Goal: Transaction & Acquisition: Subscribe to service/newsletter

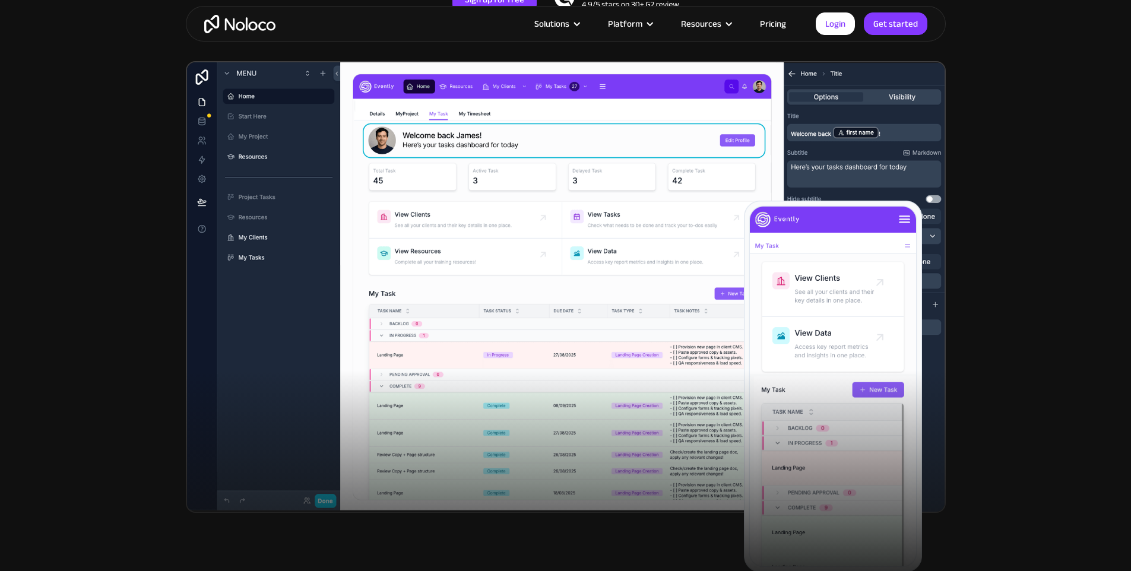
click at [1093, 252] on section "New: Connect Noloco to Stripe Custom No-Code Business Apps Platform Flexible Bu…" at bounding box center [565, 139] width 1131 height 926
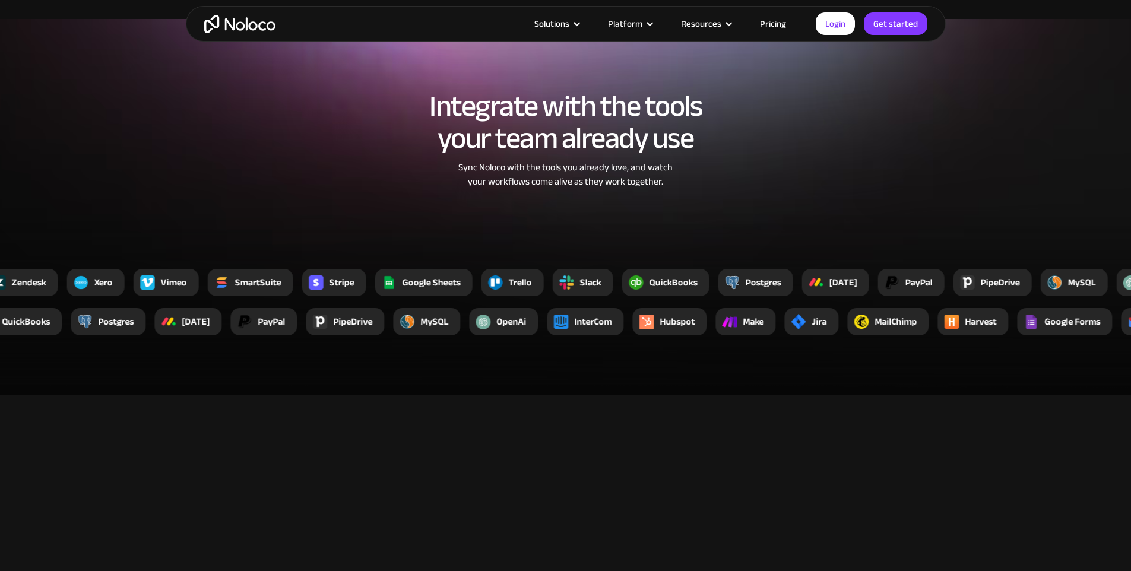
scroll to position [2099, 0]
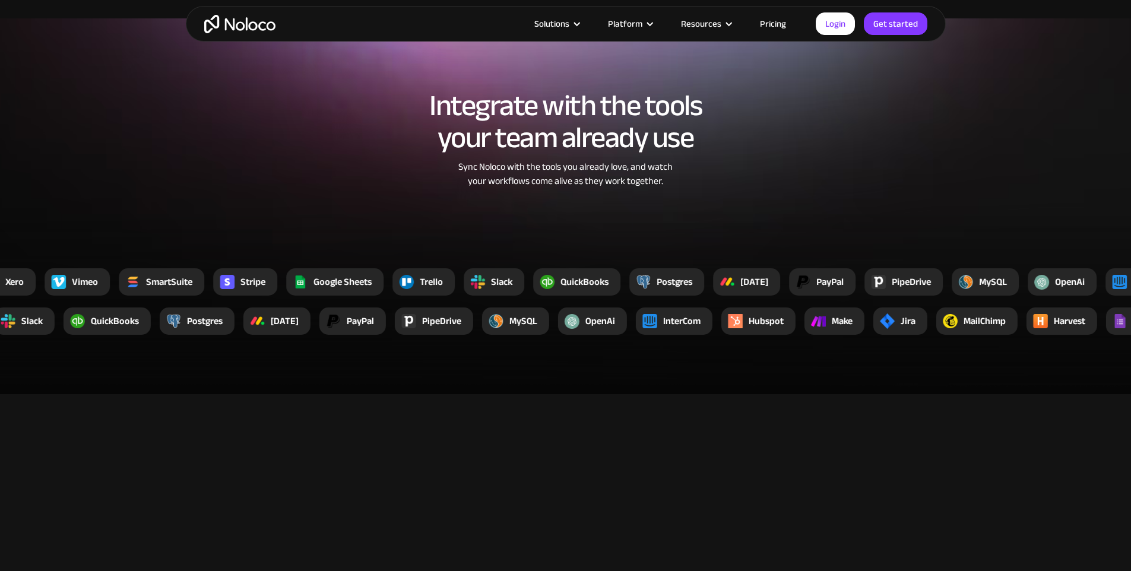
click at [789, 24] on link "Pricing" at bounding box center [773, 23] width 56 height 15
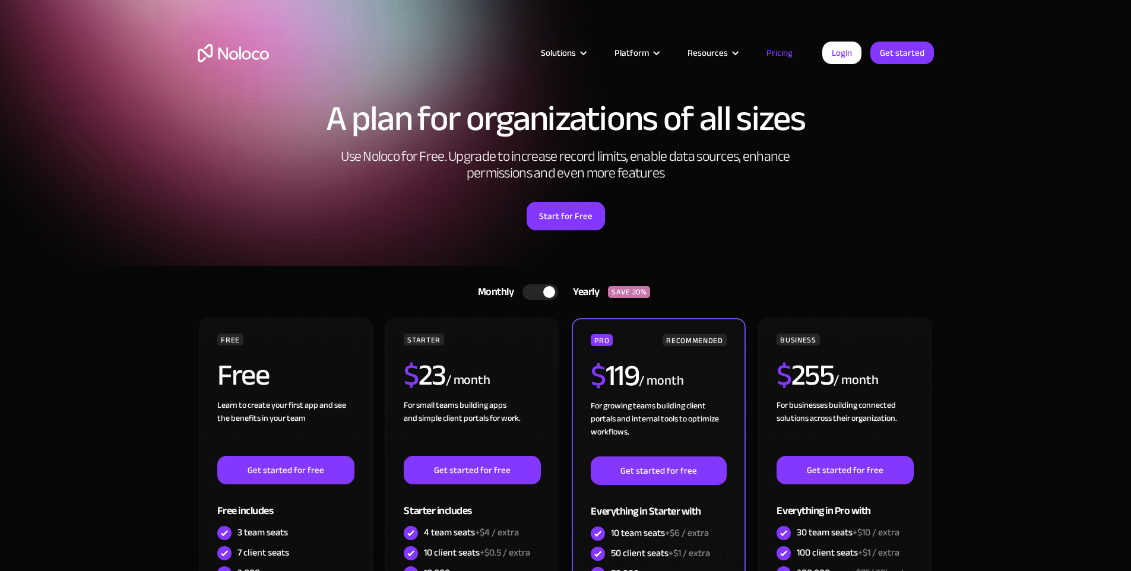
click at [801, 188] on div "A plan for organizations of all sizes Use Noloco for Free. Upgrade to increase …" at bounding box center [566, 177] width 760 height 177
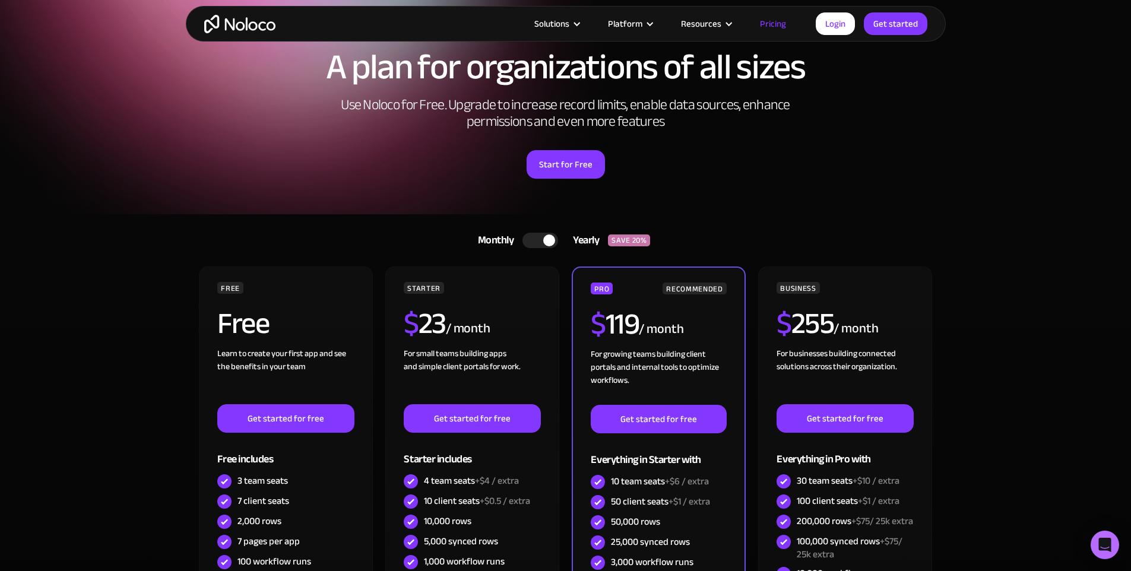
scroll to position [111, 0]
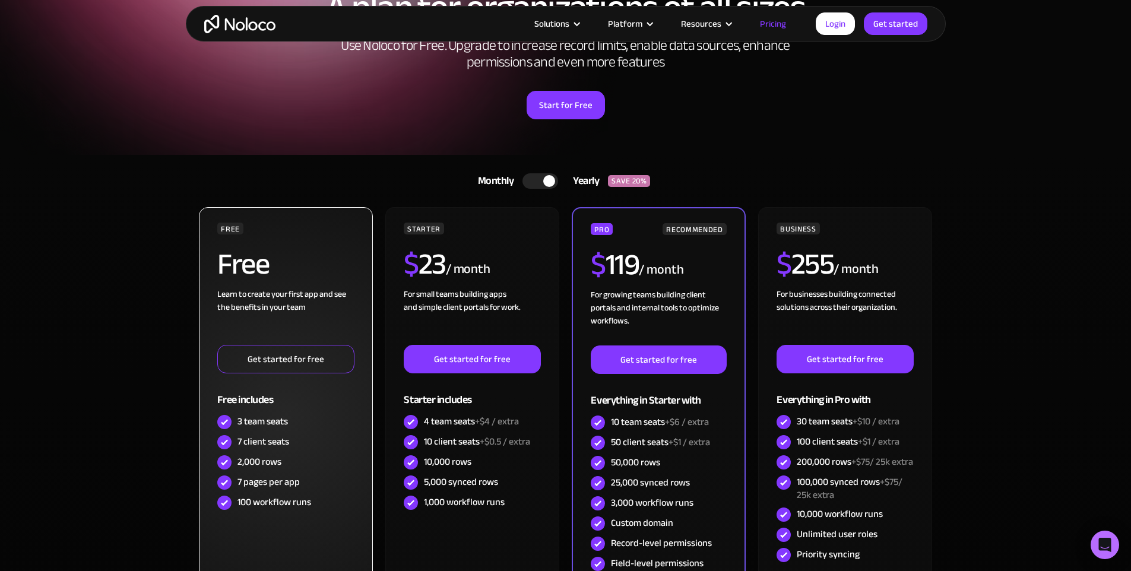
click at [274, 364] on link "Get started for free" at bounding box center [285, 359] width 137 height 28
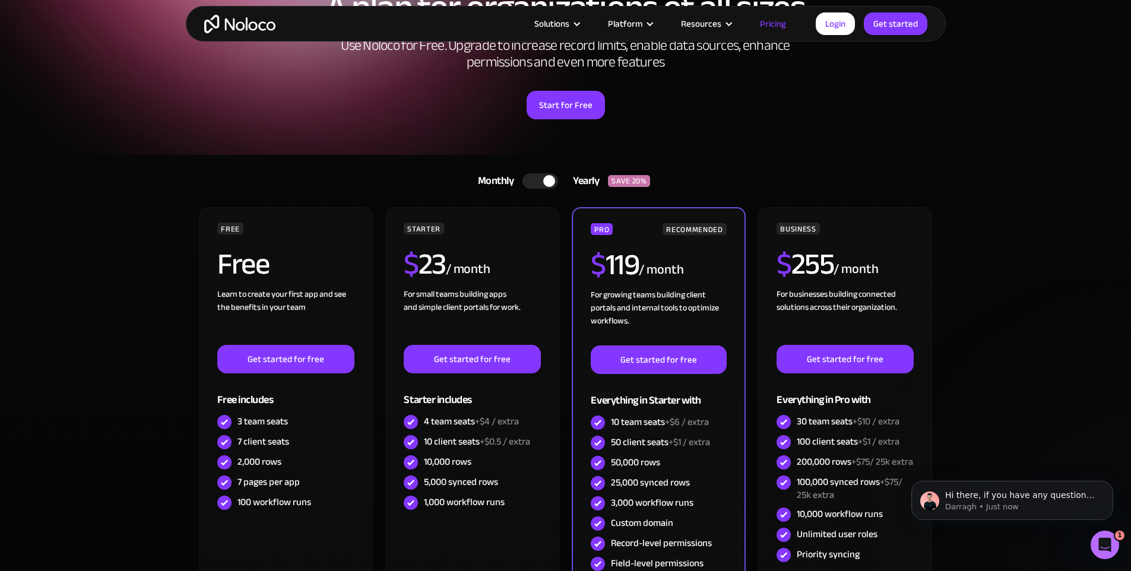
scroll to position [0, 0]
